Goal: Transaction & Acquisition: Register for event/course

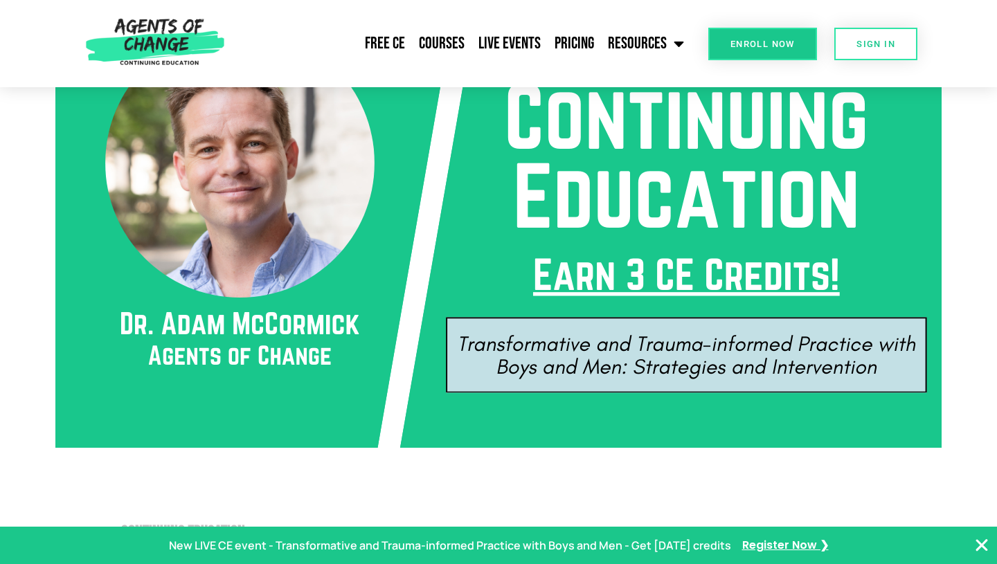
scroll to position [462, 0]
